Goal: Information Seeking & Learning: Find specific fact

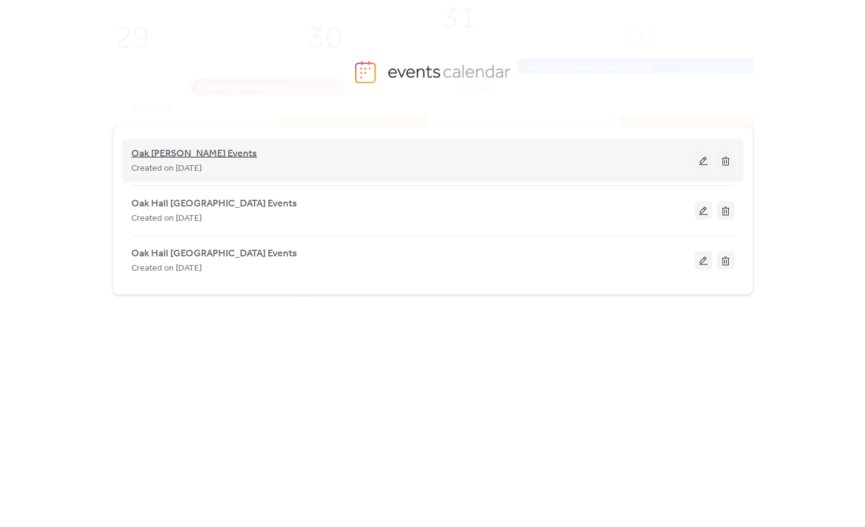
click at [206, 157] on span "Oak [PERSON_NAME] Events" at bounding box center [194, 154] width 126 height 15
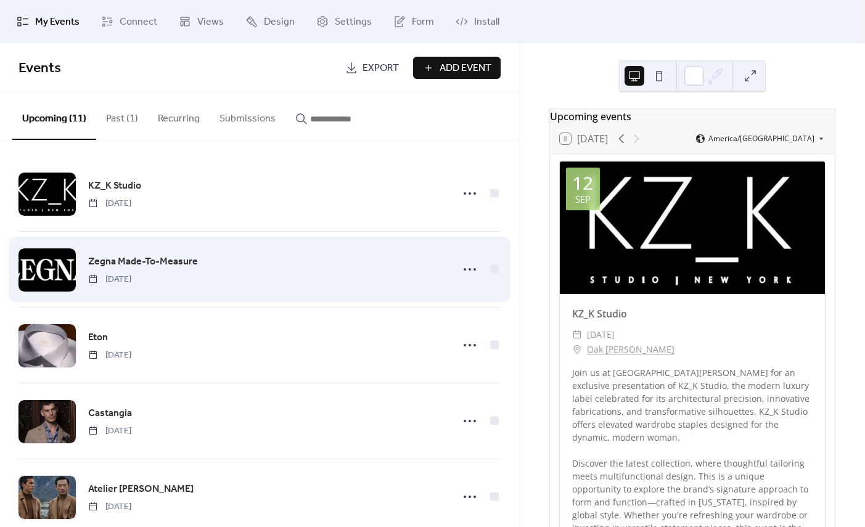
scroll to position [4, 0]
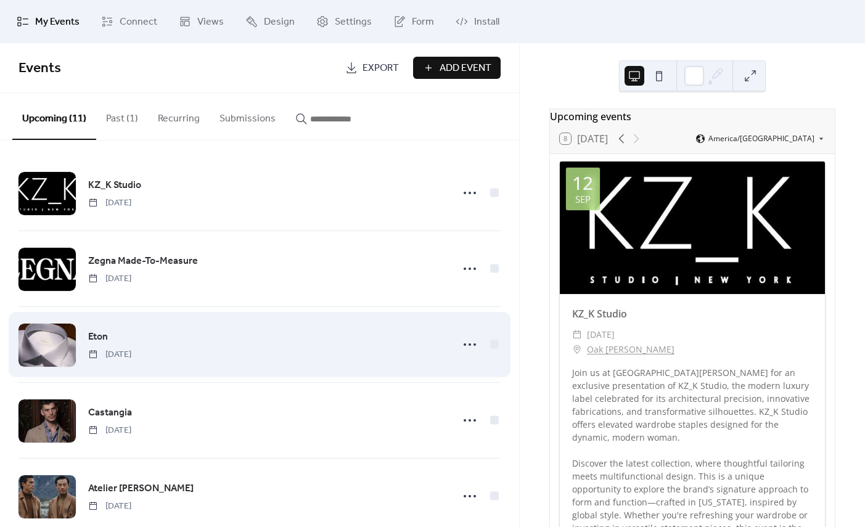
click at [94, 332] on span "Eton" at bounding box center [98, 337] width 20 height 15
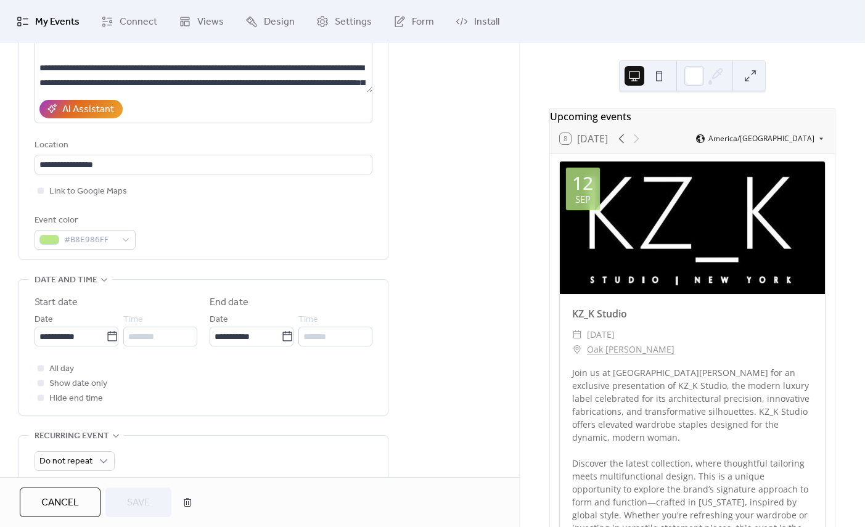
scroll to position [193, 0]
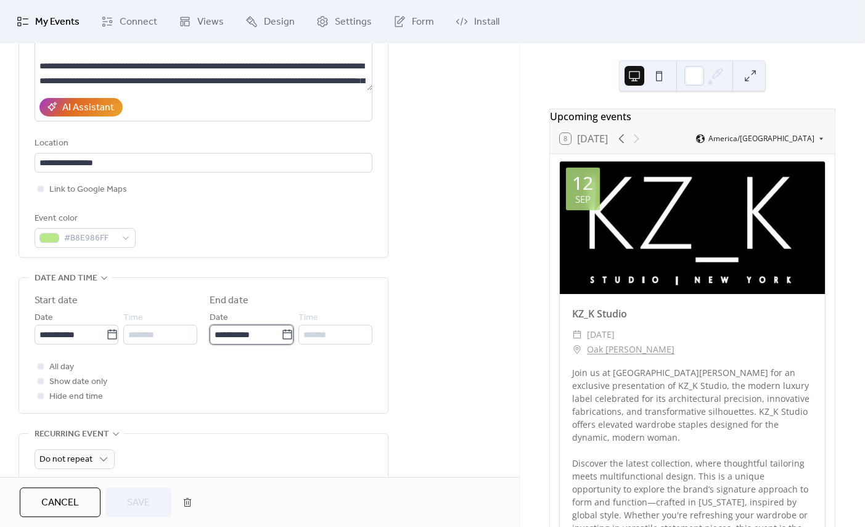
click at [273, 341] on input "**********" at bounding box center [245, 335] width 71 height 20
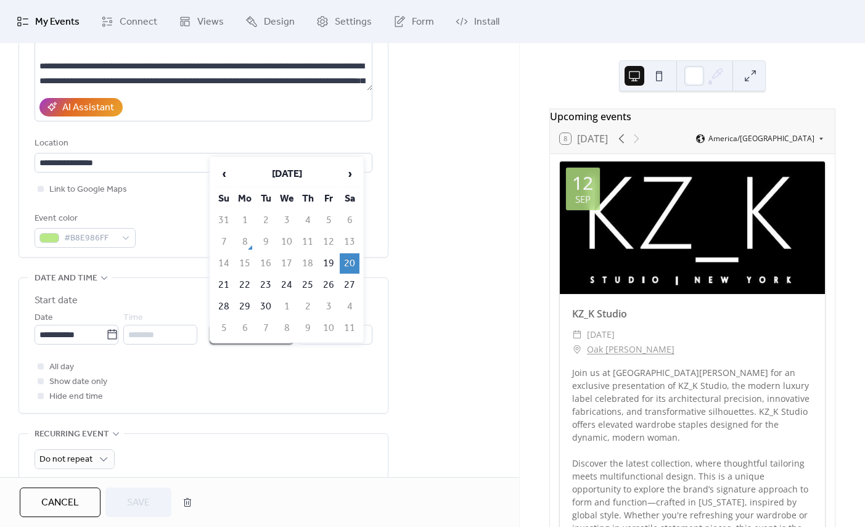
click at [348, 404] on div "All day Show date only Hide end time" at bounding box center [204, 381] width 338 height 44
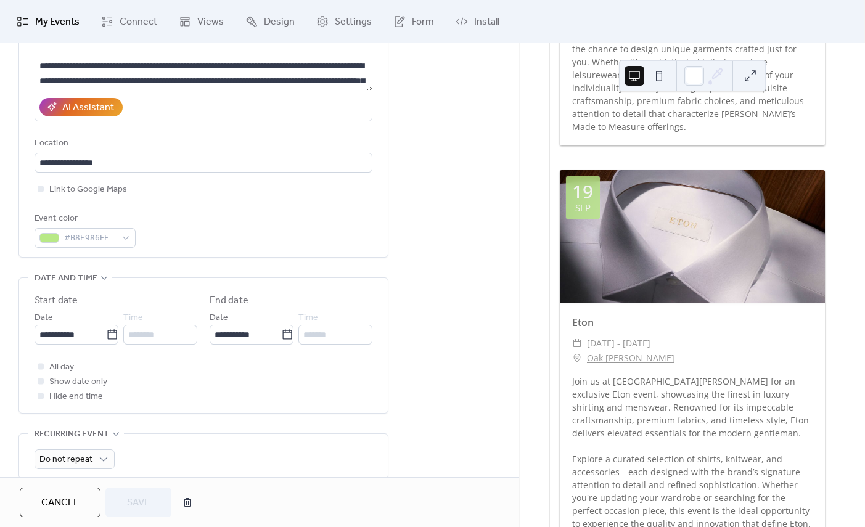
scroll to position [796, 0]
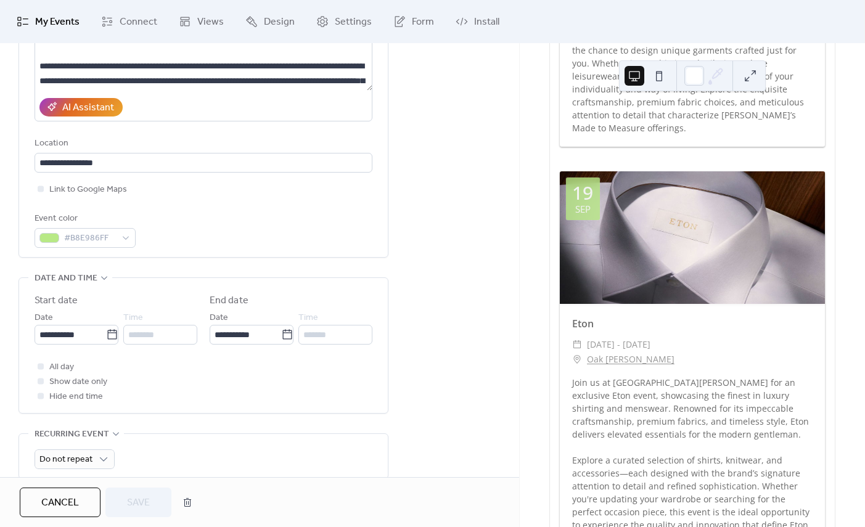
click at [45, 22] on span "My Events" at bounding box center [57, 22] width 44 height 15
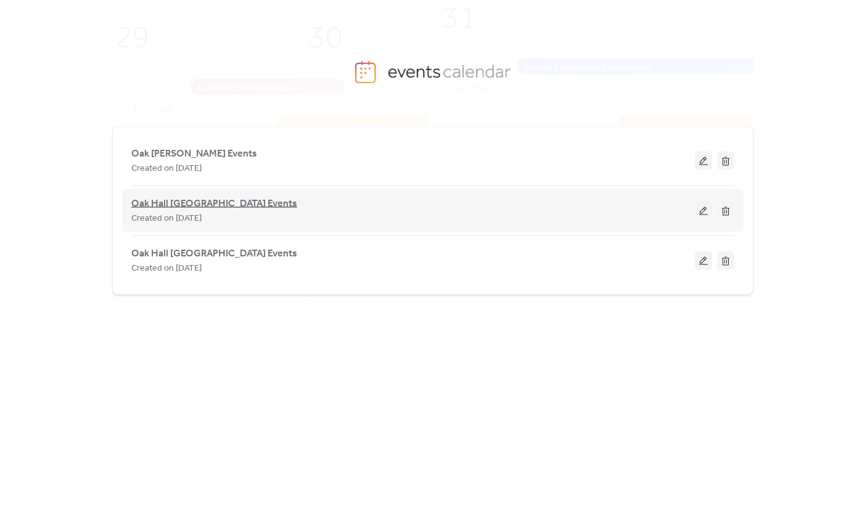
click at [235, 205] on span "Oak Hall [GEOGRAPHIC_DATA] Events" at bounding box center [214, 204] width 166 height 15
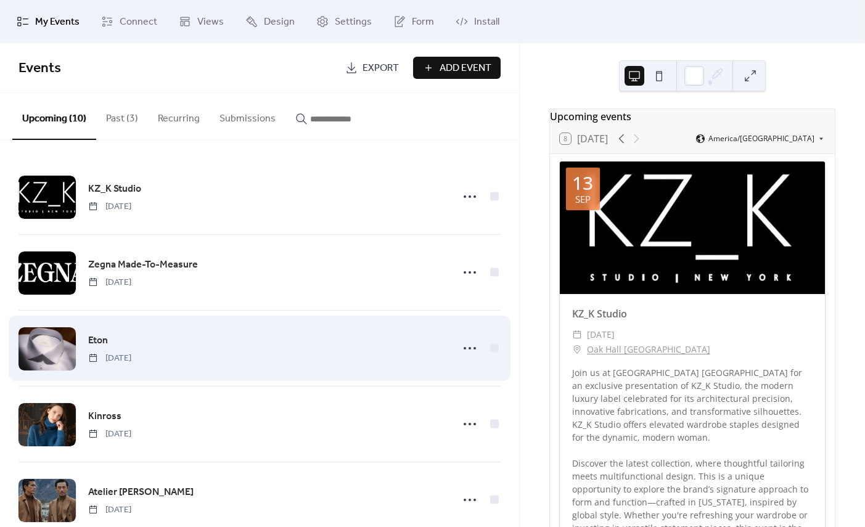
click at [119, 334] on div "Eton [DATE]" at bounding box center [266, 348] width 356 height 31
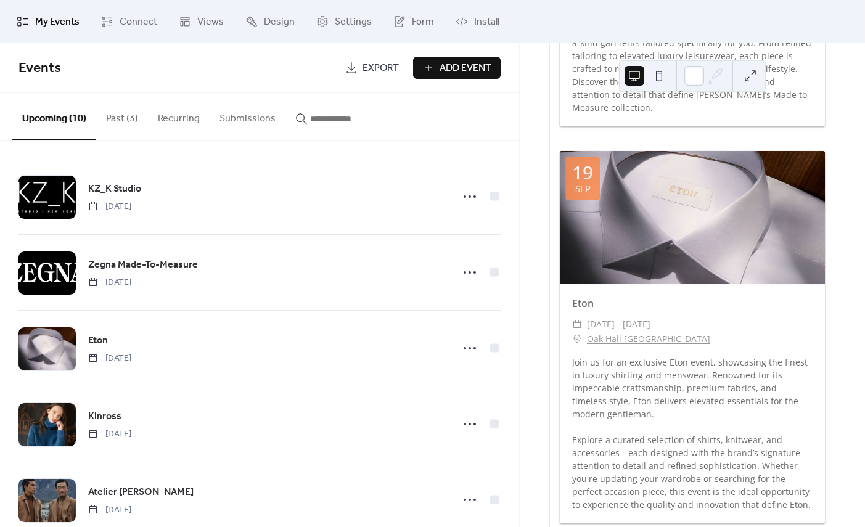
scroll to position [804, 0]
click at [719, 423] on div "Join us for an exclusive Eton event, showcasing the finest in luxury shirting a…" at bounding box center [692, 432] width 265 height 155
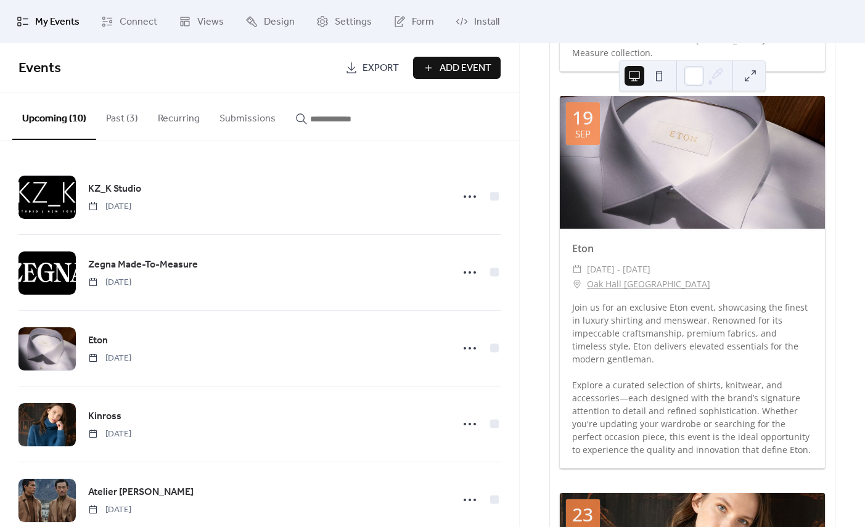
scroll to position [873, 0]
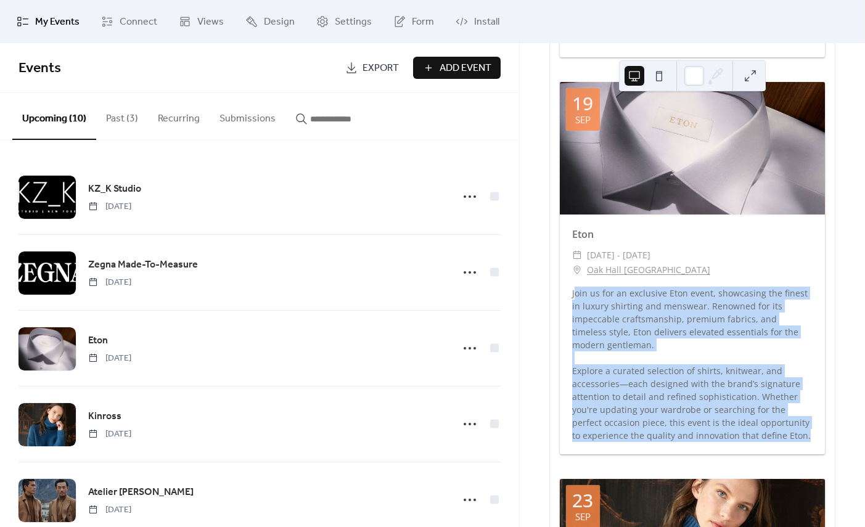
drag, startPoint x: 574, startPoint y: 287, endPoint x: 812, endPoint y: 414, distance: 269.6
click at [812, 414] on div "Join us for an exclusive Eton event, showcasing the finest in luxury shirting a…" at bounding box center [692, 364] width 265 height 155
copy div "oin us for an exclusive Eton event, showcasing the finest in luxury shirting an…"
